Goal: Task Accomplishment & Management: Manage account settings

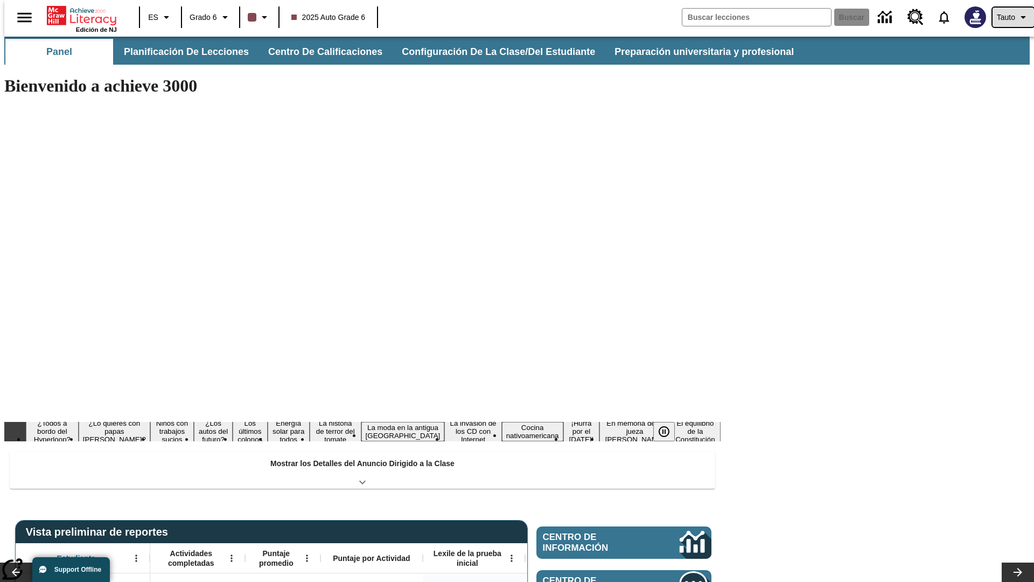
click at [1008, 17] on span "Tauto" at bounding box center [1006, 17] width 18 height 11
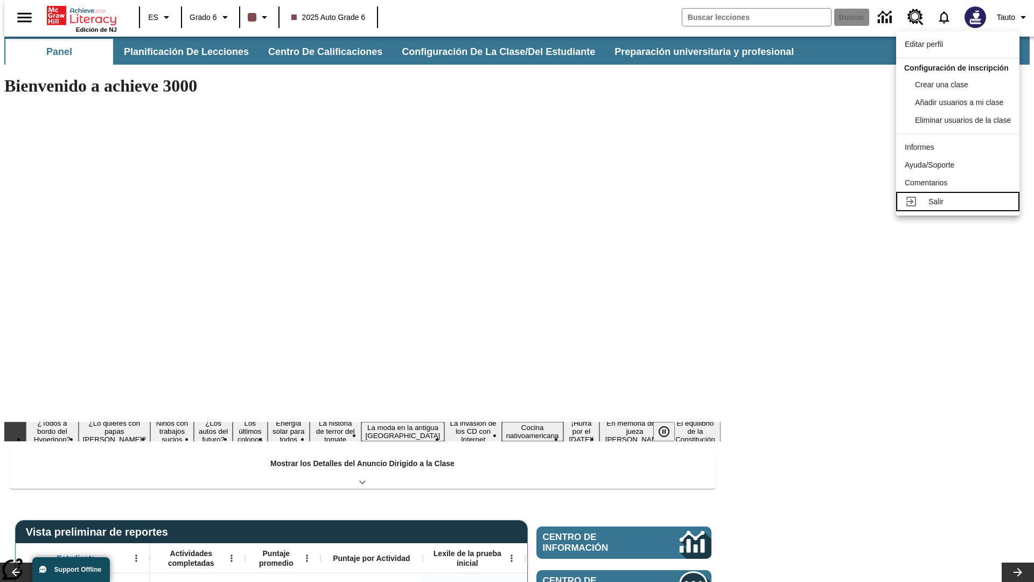
click at [961, 207] on div "Salir" at bounding box center [970, 201] width 82 height 11
